Goal: Find specific page/section: Find specific page/section

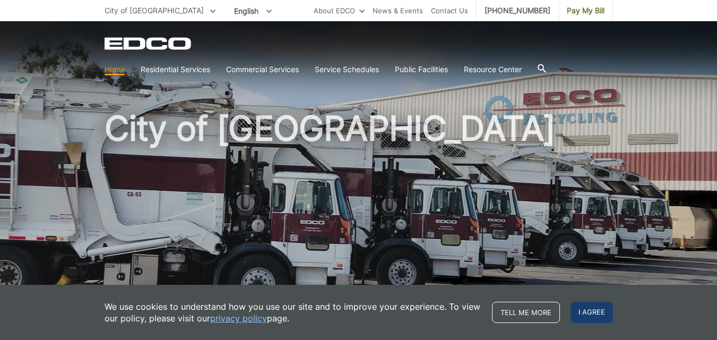
click at [598, 315] on span "I agree" at bounding box center [591, 312] width 42 height 21
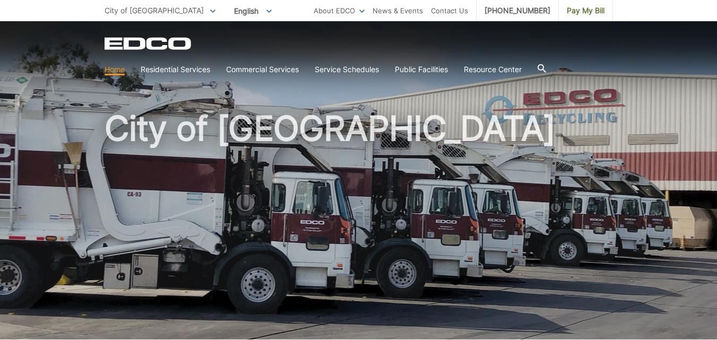
click at [545, 70] on icon at bounding box center [541, 68] width 8 height 8
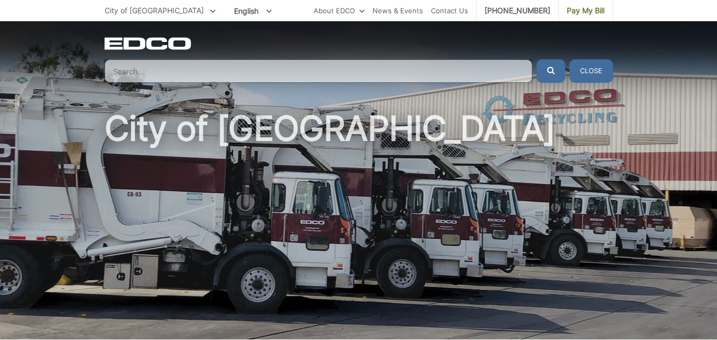
click at [219, 66] on input "Search" at bounding box center [319, 70] width 428 height 23
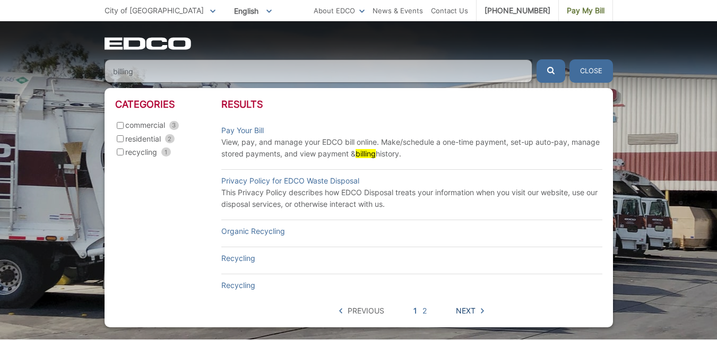
type input "billing"
click at [479, 311] on link "Next" at bounding box center [470, 311] width 28 height 12
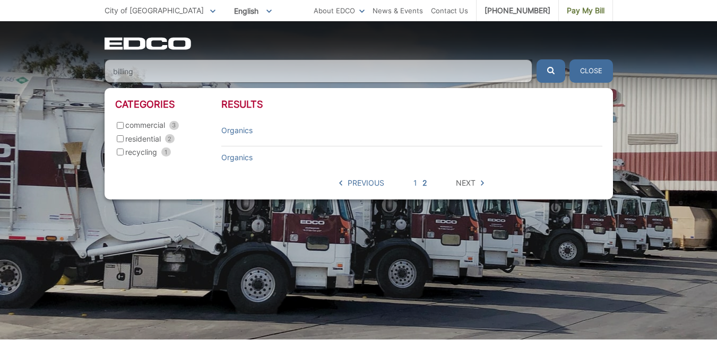
click at [117, 140] on input "residential 2" at bounding box center [120, 138] width 7 height 7
click at [473, 186] on span "Next" at bounding box center [465, 183] width 28 height 12
click at [337, 253] on h1 "City of [GEOGRAPHIC_DATA]" at bounding box center [359, 227] width 508 height 233
click at [598, 69] on button "Close" at bounding box center [591, 70] width 44 height 23
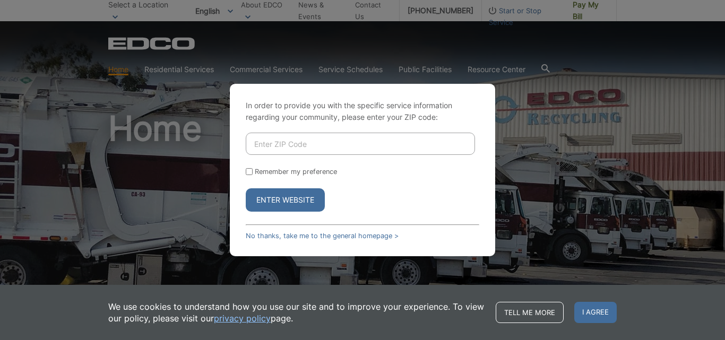
click at [276, 149] on input "Enter ZIP Code" at bounding box center [360, 144] width 229 height 22
type input "92021"
click at [276, 194] on button "Enter Website" at bounding box center [285, 199] width 79 height 23
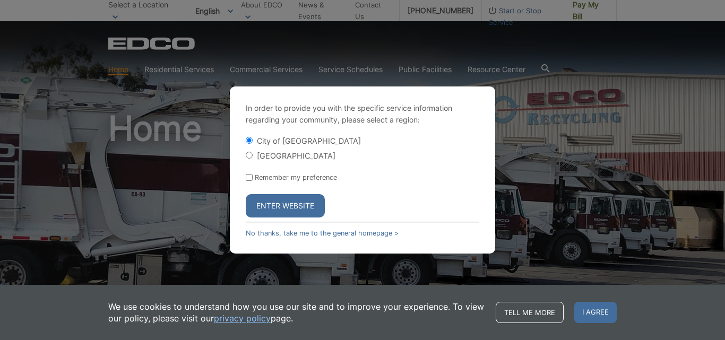
click at [269, 208] on button "Enter Website" at bounding box center [285, 205] width 79 height 23
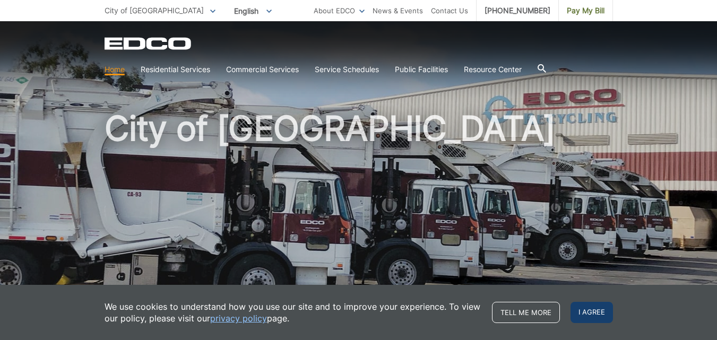
click at [595, 316] on span "I agree" at bounding box center [591, 312] width 42 height 21
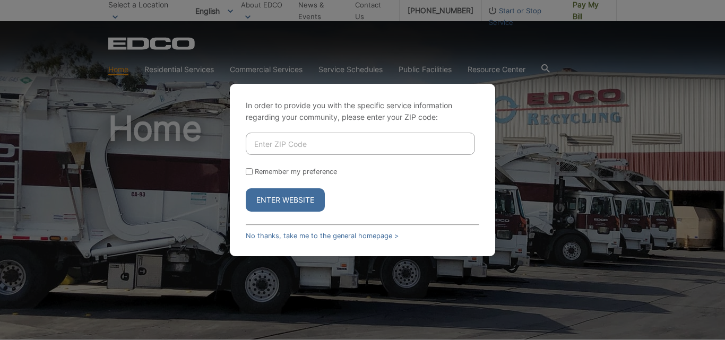
click at [253, 144] on input "Enter ZIP Code" at bounding box center [360, 144] width 229 height 22
type input "92109"
click at [270, 199] on button "Enter Website" at bounding box center [285, 199] width 79 height 23
